Goal: Information Seeking & Learning: Learn about a topic

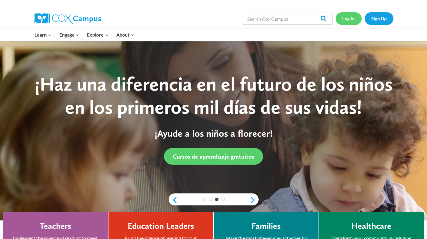
click at [352, 20] on link "Log In" at bounding box center [348, 18] width 26 height 12
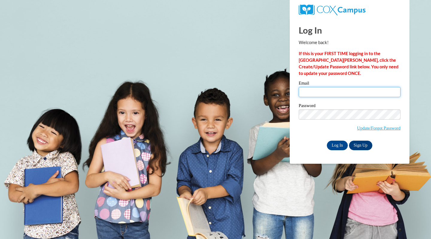
click at [311, 92] on input "Email" at bounding box center [350, 92] width 102 height 10
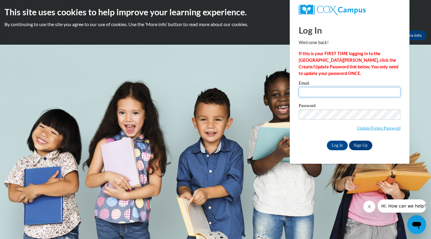
type input "aclewis395@my.pittcc.edu"
click at [332, 146] on input "Log In" at bounding box center [337, 145] width 21 height 10
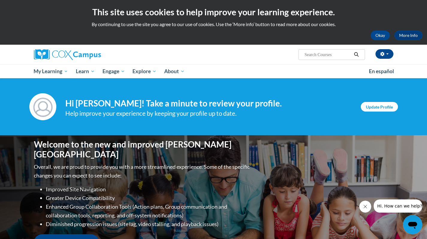
click at [382, 107] on link "Update Profile" at bounding box center [379, 107] width 37 height 10
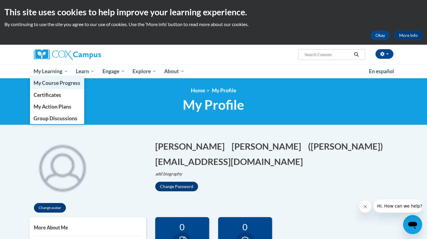
click at [66, 84] on span "My Course Progress" at bounding box center [57, 83] width 47 height 6
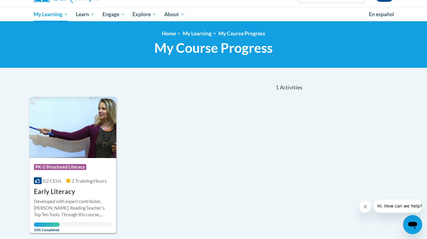
scroll to position [56, 0]
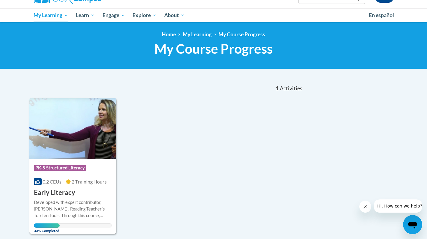
click at [53, 191] on h3 "Early Literacy" at bounding box center [54, 192] width 41 height 9
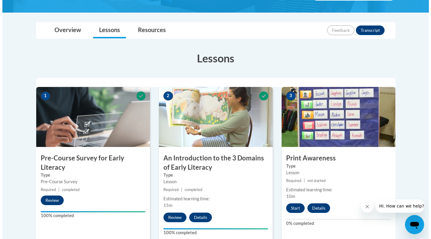
scroll to position [118, 0]
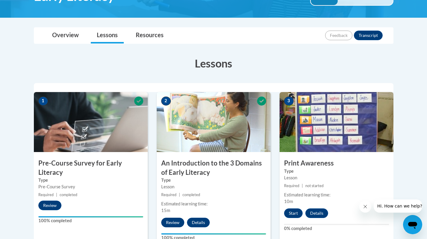
click at [173, 221] on button "Review" at bounding box center [172, 222] width 23 height 10
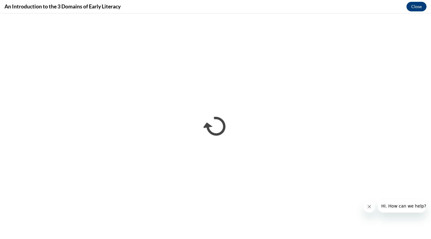
scroll to position [0, 0]
click at [368, 208] on icon "Close message from company" at bounding box center [369, 206] width 3 height 3
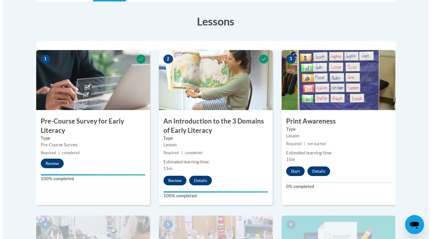
scroll to position [165, 0]
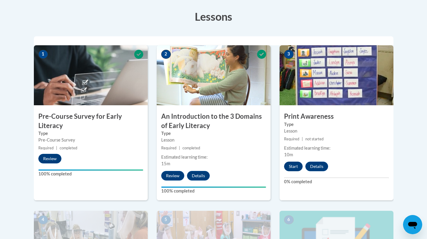
click at [294, 165] on button "Start" at bounding box center [293, 166] width 19 height 10
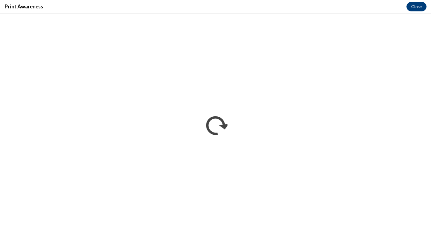
scroll to position [0, 0]
